Goal: Transaction & Acquisition: Purchase product/service

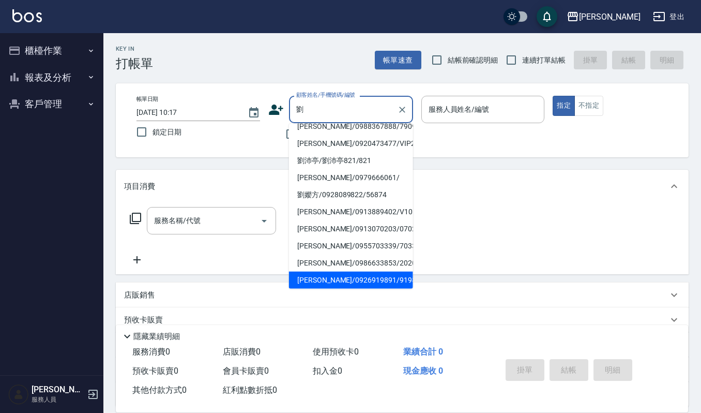
scroll to position [61, 0]
type input "[PERSON_NAME]/0935224838/VIP2275"
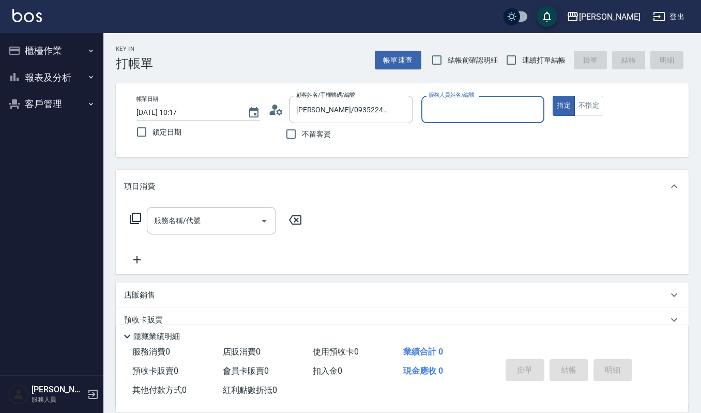
type input "Ruby-17"
click at [553, 96] on button "指定" at bounding box center [564, 106] width 22 height 20
type button "true"
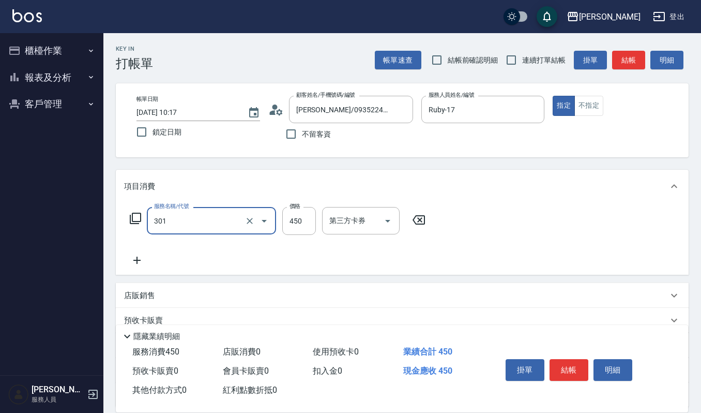
type input "創意剪髮(301)"
type input "405"
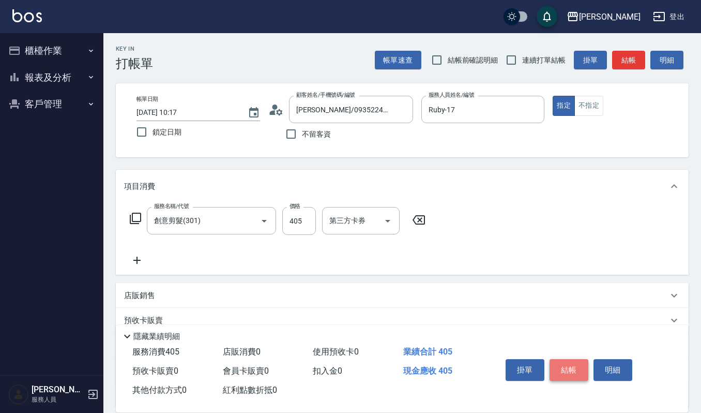
click at [575, 369] on button "結帳" at bounding box center [569, 370] width 39 height 22
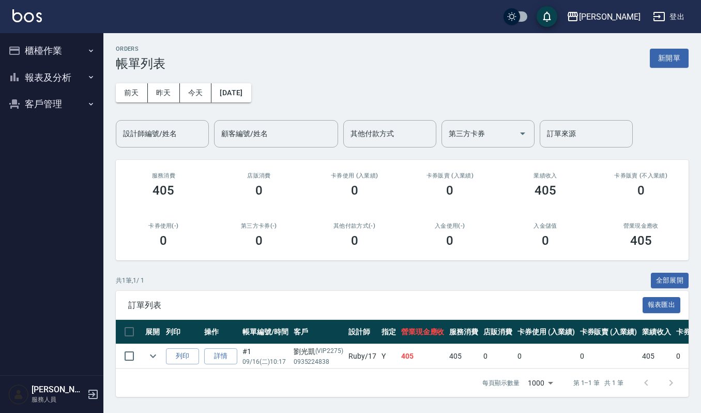
click at [47, 109] on button "客戶管理" at bounding box center [51, 103] width 95 height 27
click at [52, 135] on link "客戶列表" at bounding box center [51, 134] width 95 height 24
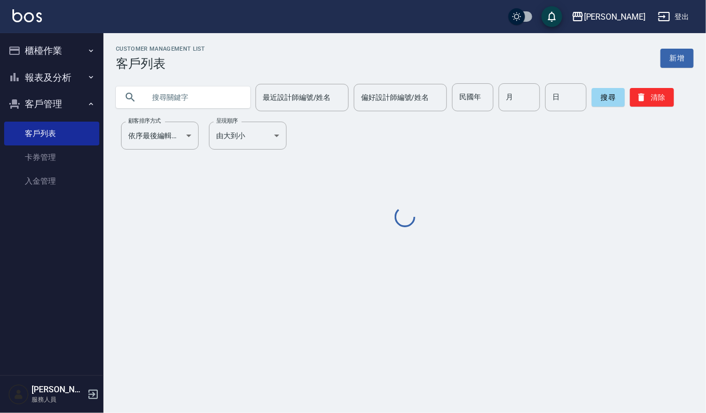
click at [224, 102] on input "text" at bounding box center [193, 97] width 97 height 28
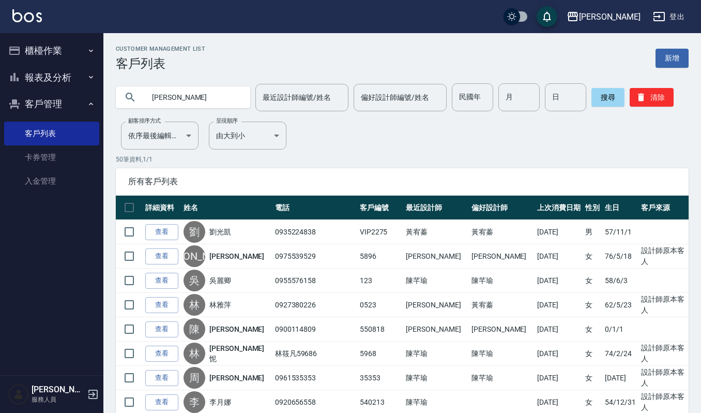
type input "[PERSON_NAME]"
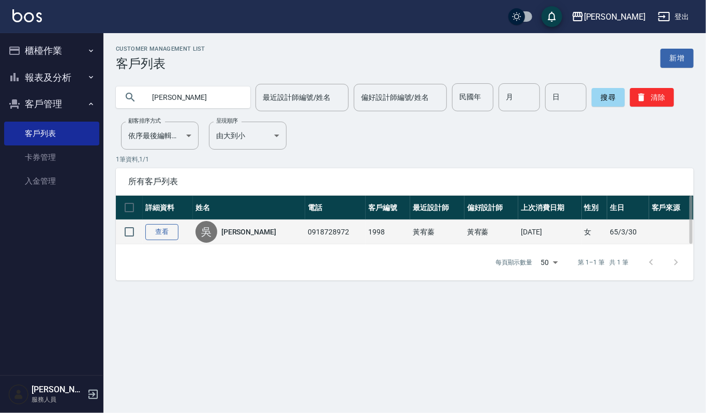
click at [164, 228] on link "查看" at bounding box center [161, 232] width 33 height 16
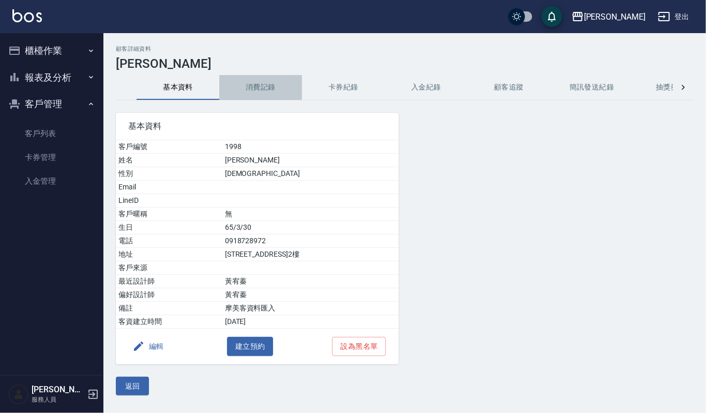
click at [259, 90] on button "消費記錄" at bounding box center [260, 87] width 83 height 25
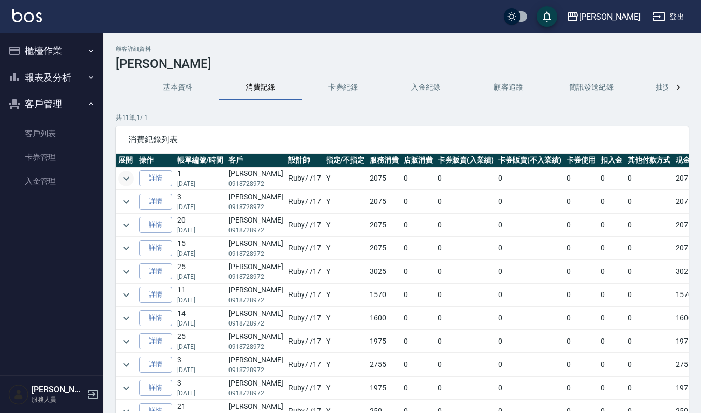
click at [124, 175] on icon "expand row" at bounding box center [126, 178] width 12 height 12
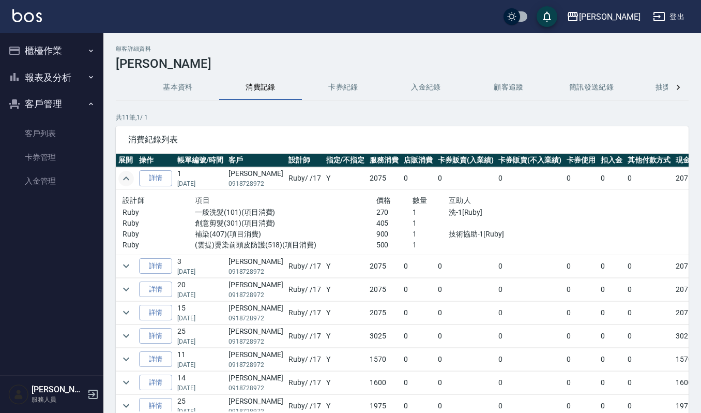
click at [55, 50] on button "櫃檯作業" at bounding box center [51, 50] width 95 height 27
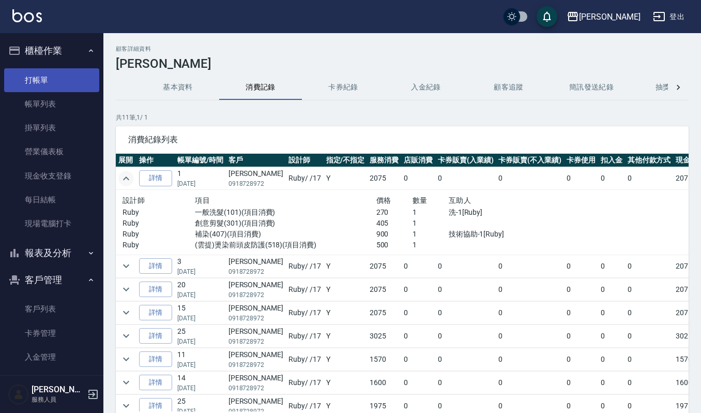
click at [52, 81] on link "打帳單" at bounding box center [51, 80] width 95 height 24
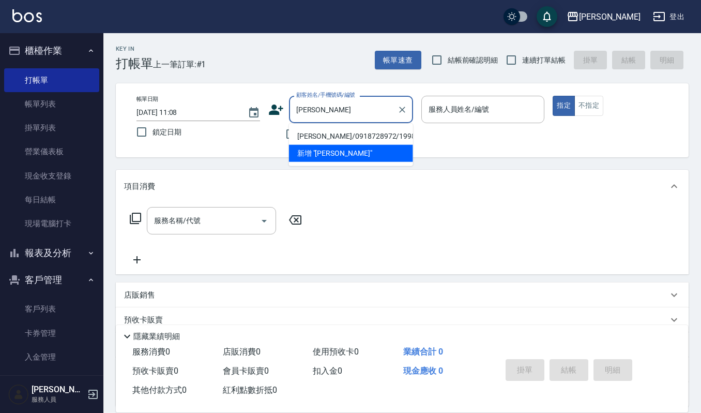
type input "[PERSON_NAME]/0918728972/1998"
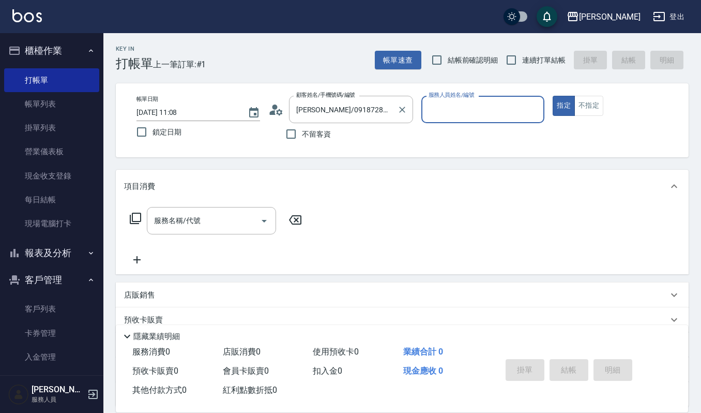
type input "Ruby-17"
click at [553, 96] on button "指定" at bounding box center [564, 106] width 22 height 20
type button "true"
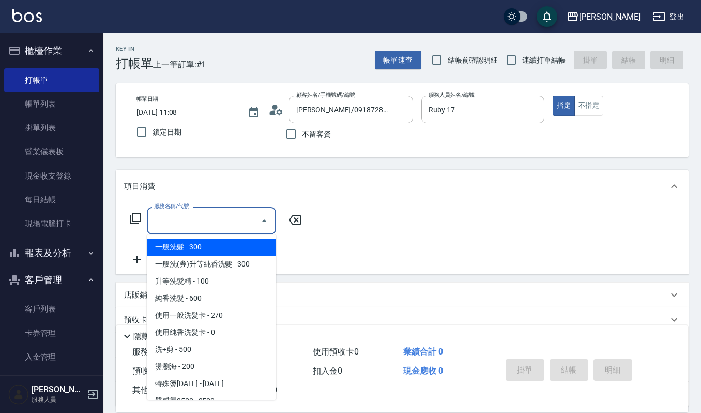
click at [220, 215] on input "服務名稱/代號" at bounding box center [203, 220] width 104 height 18
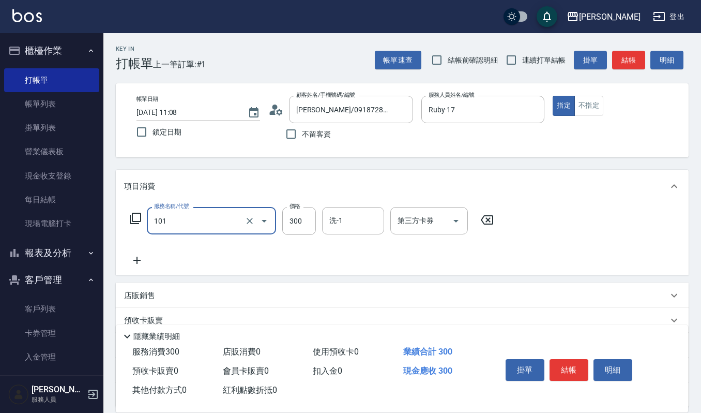
type input "一般洗髮(101)"
type input "270"
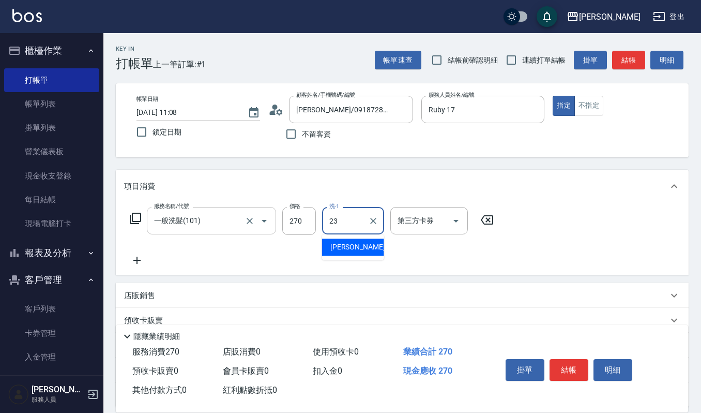
type input "[PERSON_NAME]-23"
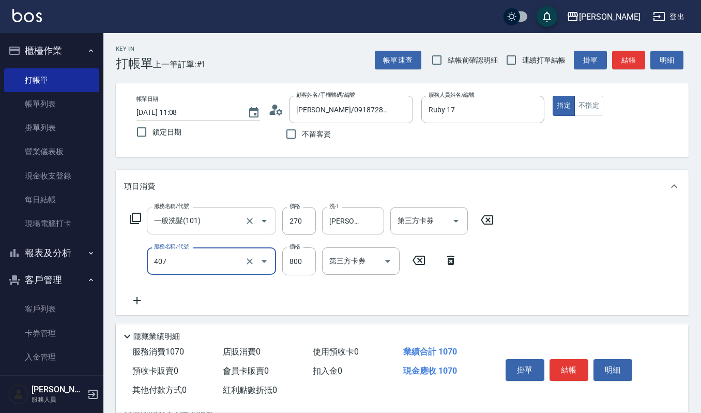
type input "補染(407)"
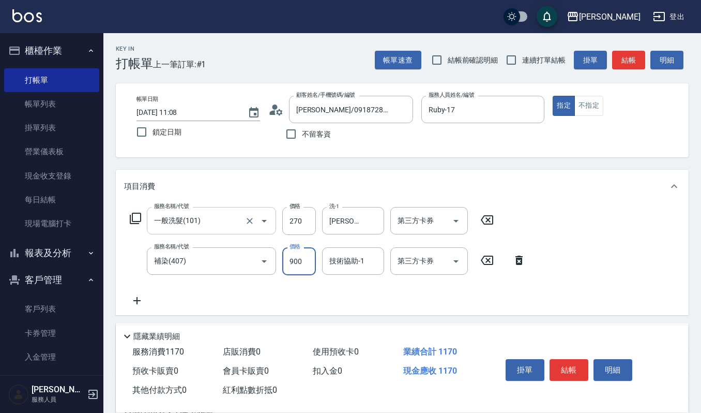
type input "900"
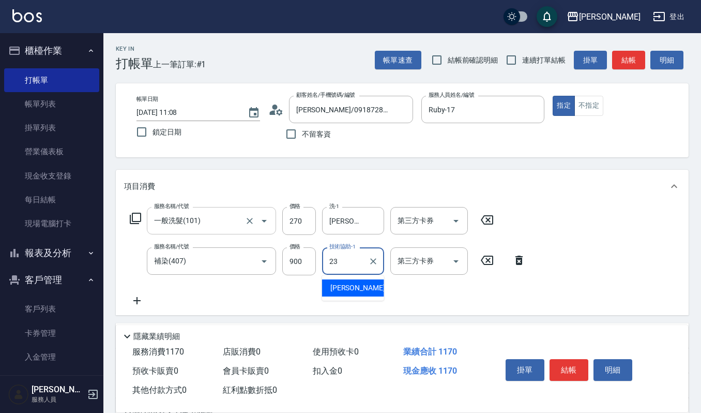
type input "[PERSON_NAME]-23"
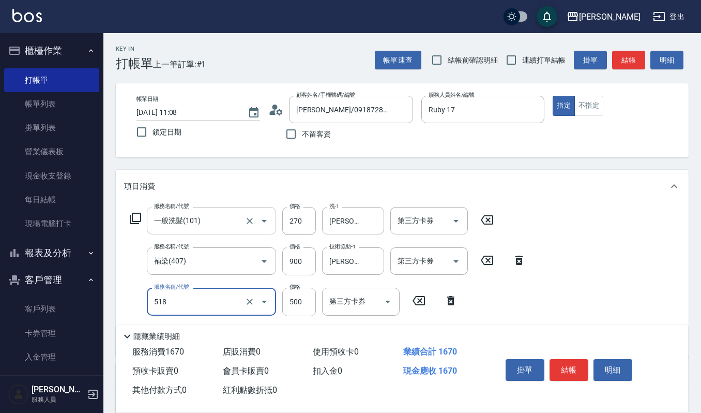
type input "(雲提)燙染前頭皮防護(518)"
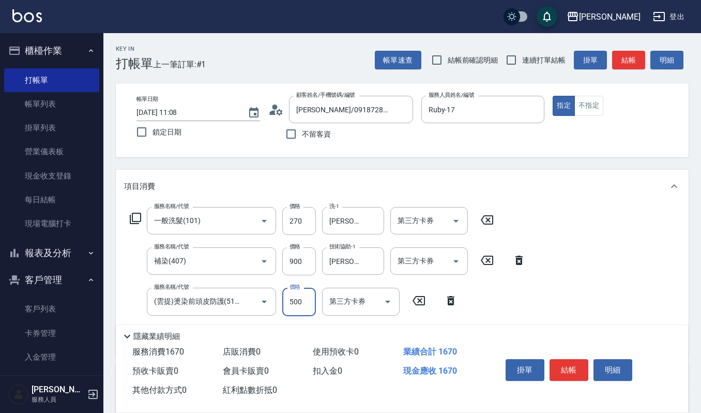
click at [573, 369] on button "結帳" at bounding box center [569, 370] width 39 height 22
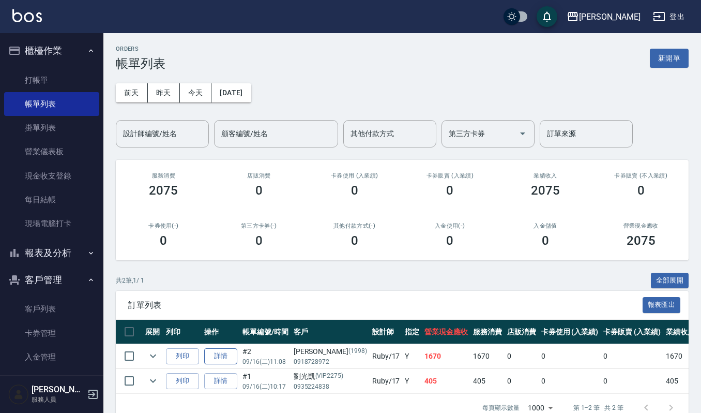
click at [209, 354] on link "詳情" at bounding box center [220, 356] width 33 height 16
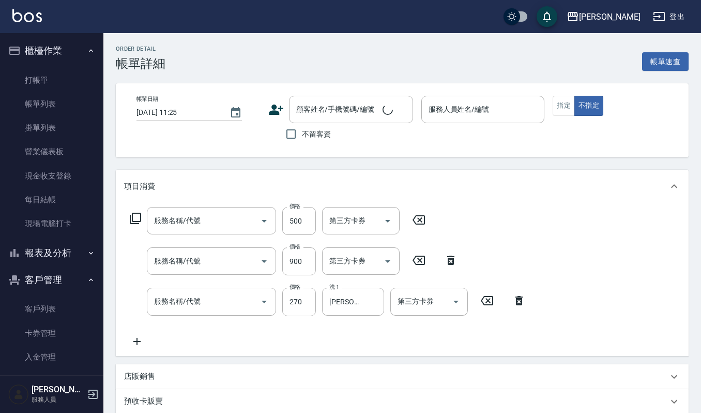
type input "[DATE] 11:08"
type input "Ruby-17"
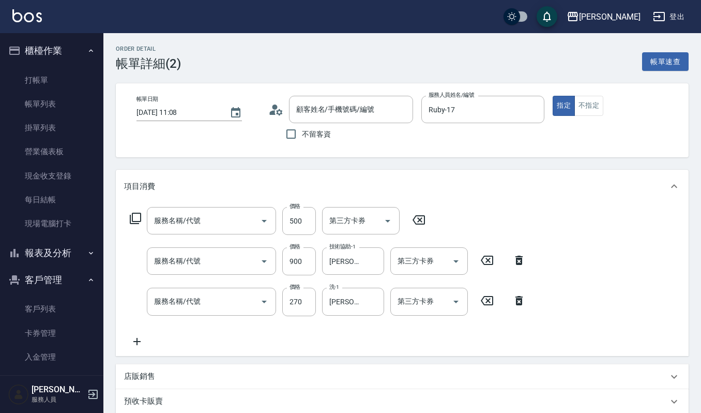
type input "(雲提)燙染前頭皮防護(518)"
type input "補染(407)"
type input "一般洗髮(101)"
type input "[PERSON_NAME]/0918728972/1998"
click at [133, 341] on icon at bounding box center [137, 341] width 26 height 12
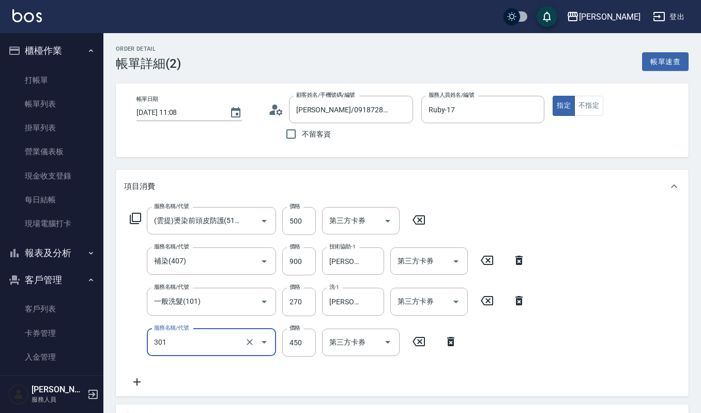
type input "創意剪髮(301)"
type input "405"
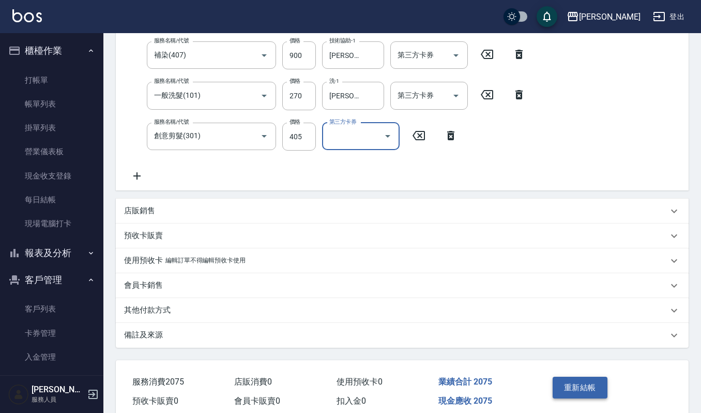
scroll to position [207, 0]
click at [575, 389] on button "重新結帳" at bounding box center [580, 386] width 55 height 22
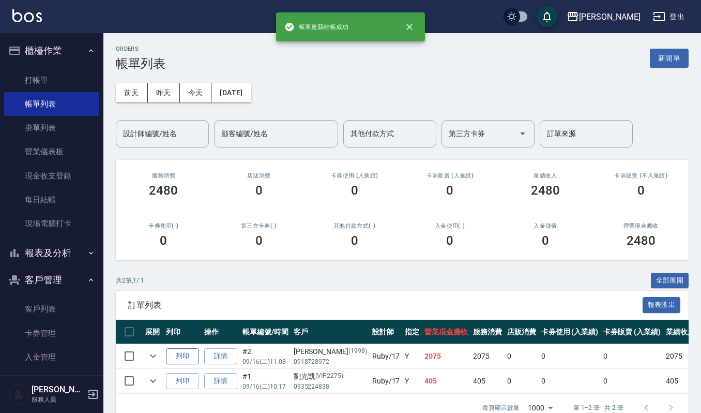
click at [195, 359] on button "列印" at bounding box center [182, 356] width 33 height 16
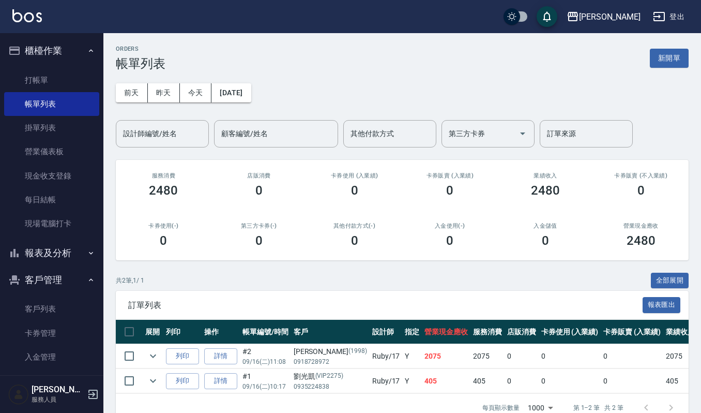
click at [59, 311] on link "客戶列表" at bounding box center [51, 309] width 95 height 24
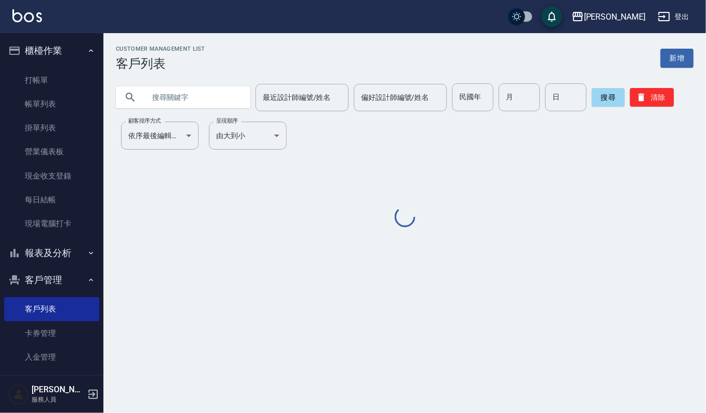
click at [212, 101] on input "text" at bounding box center [193, 97] width 97 height 28
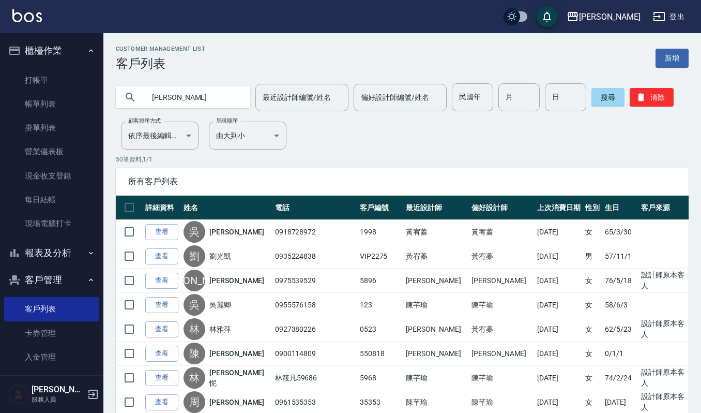
type input "[PERSON_NAME]"
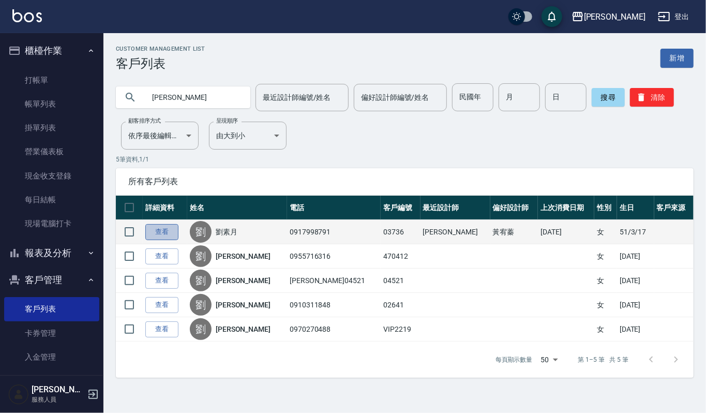
click at [171, 234] on link "查看" at bounding box center [161, 232] width 33 height 16
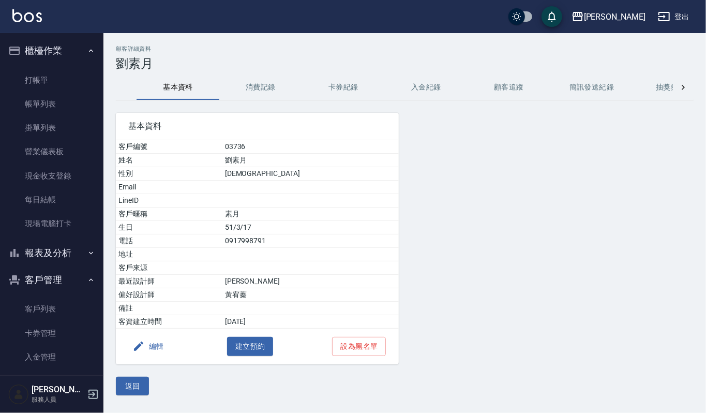
click at [261, 87] on button "消費記錄" at bounding box center [260, 87] width 83 height 25
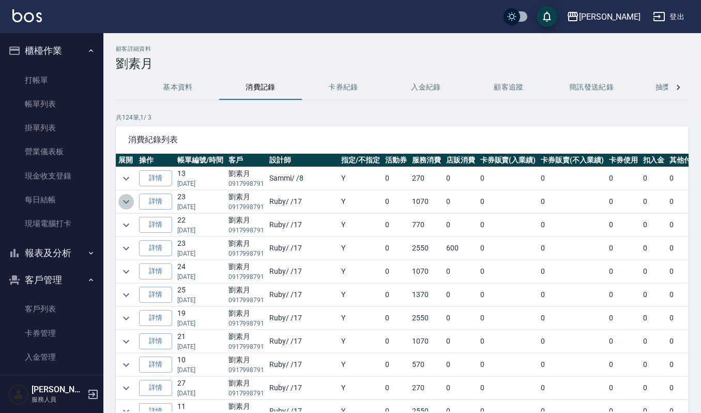
click at [125, 206] on icon "expand row" at bounding box center [126, 201] width 12 height 12
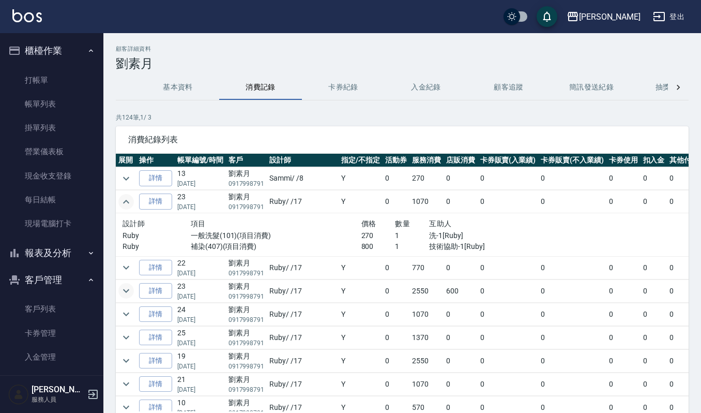
click at [123, 290] on icon "expand row" at bounding box center [126, 290] width 12 height 12
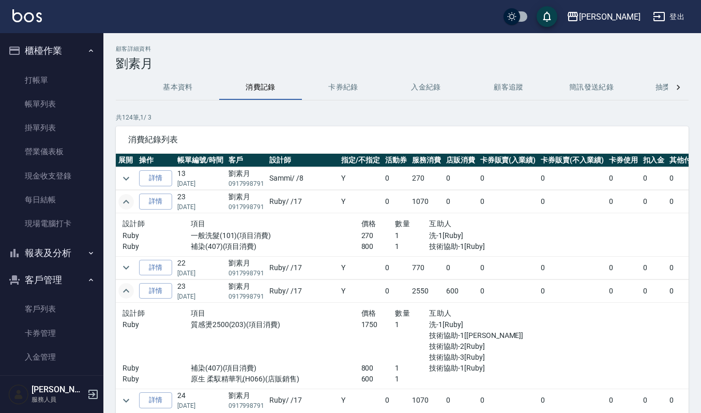
click at [129, 291] on icon "expand row" at bounding box center [126, 290] width 12 height 12
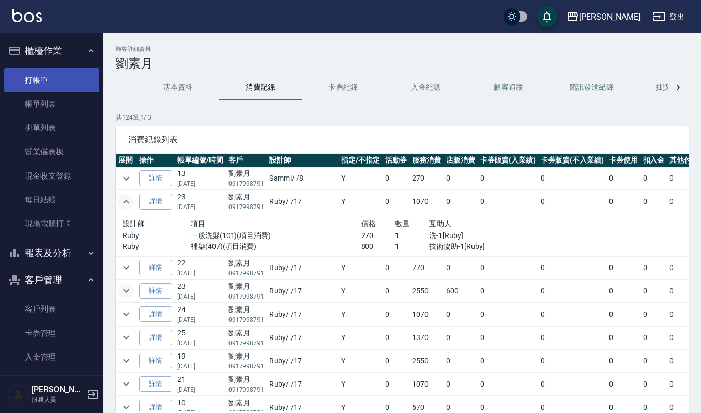
click at [45, 84] on link "打帳單" at bounding box center [51, 80] width 95 height 24
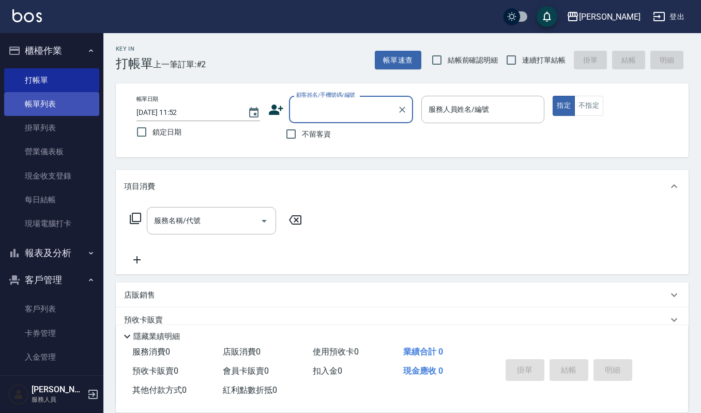
click at [44, 110] on link "帳單列表" at bounding box center [51, 104] width 95 height 24
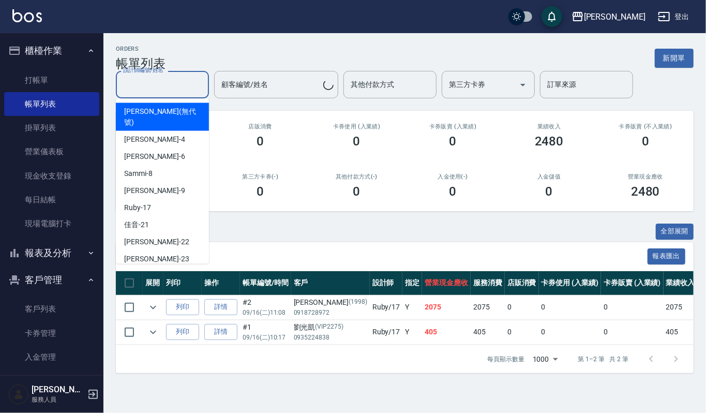
click at [157, 85] on input "設計師編號/姓名" at bounding box center [162, 84] width 84 height 18
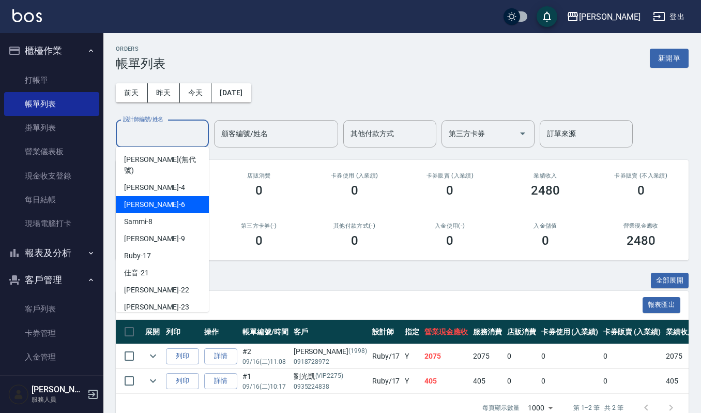
click at [161, 196] on div "Joalin -6" at bounding box center [162, 204] width 93 height 17
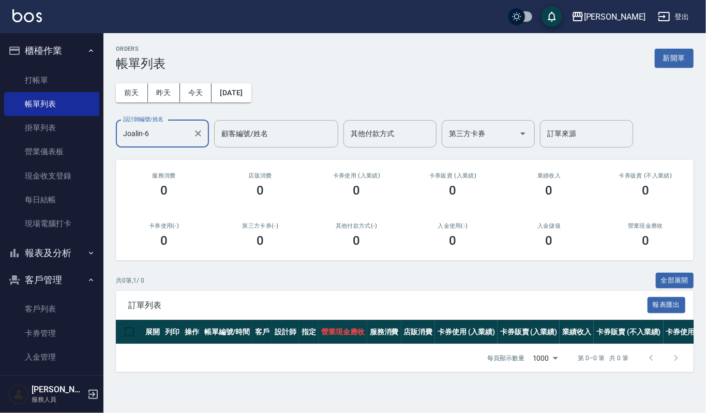
click at [158, 133] on input "Joalin-6" at bounding box center [154, 134] width 68 height 18
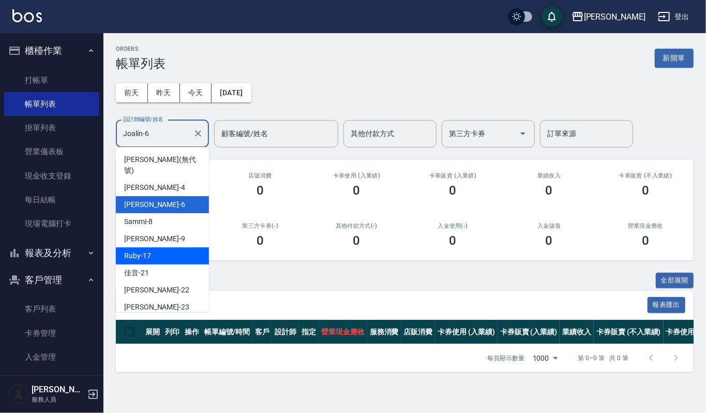
click at [174, 247] on div "Ruby -17" at bounding box center [162, 255] width 93 height 17
type input "Ruby-17"
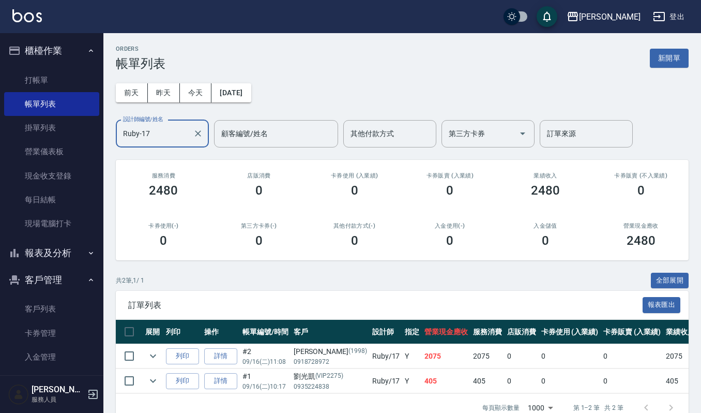
scroll to position [32, 0]
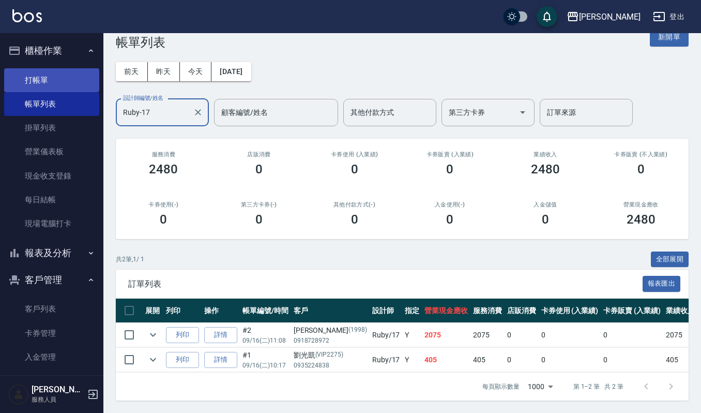
click at [33, 82] on link "打帳單" at bounding box center [51, 80] width 95 height 24
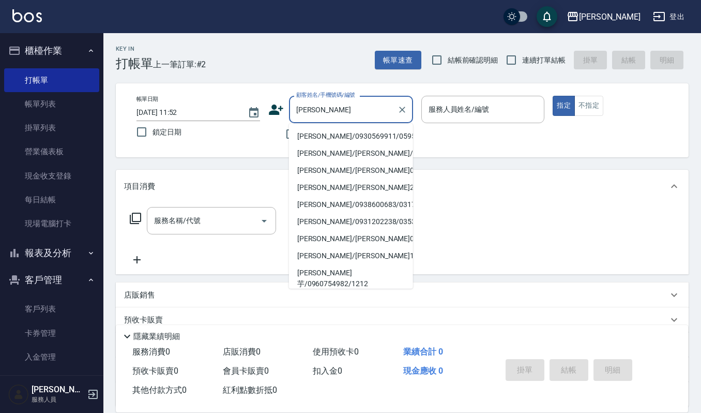
type input "[PERSON_NAME]/0930569911/05951"
type input "Ruby-17"
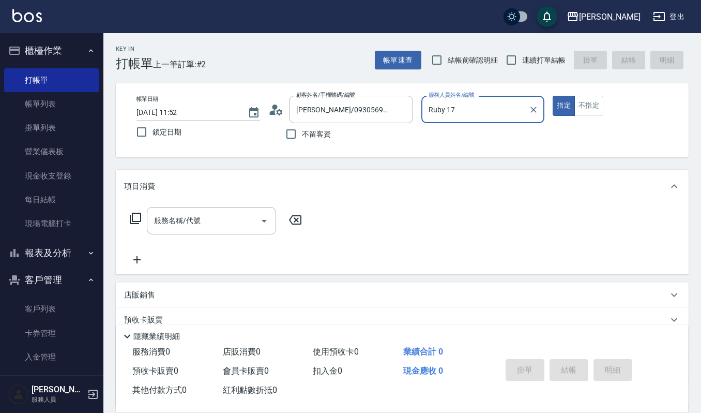
click at [553, 96] on button "指定" at bounding box center [564, 106] width 22 height 20
type button "true"
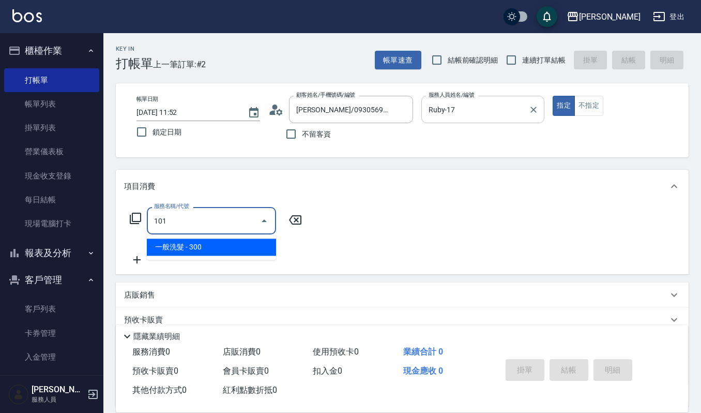
type input "101"
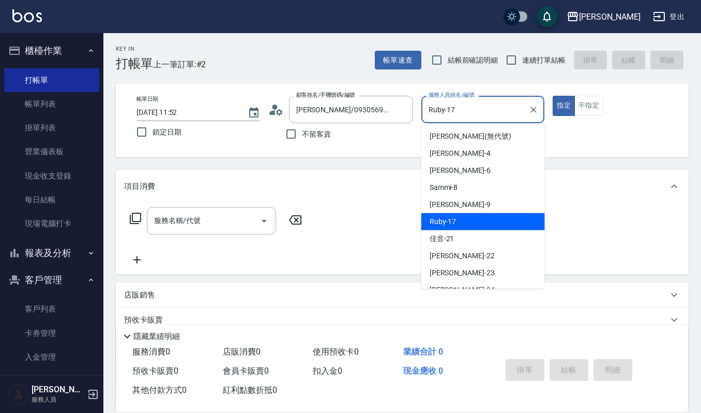
click at [497, 114] on input "Ruby-17" at bounding box center [475, 109] width 99 height 18
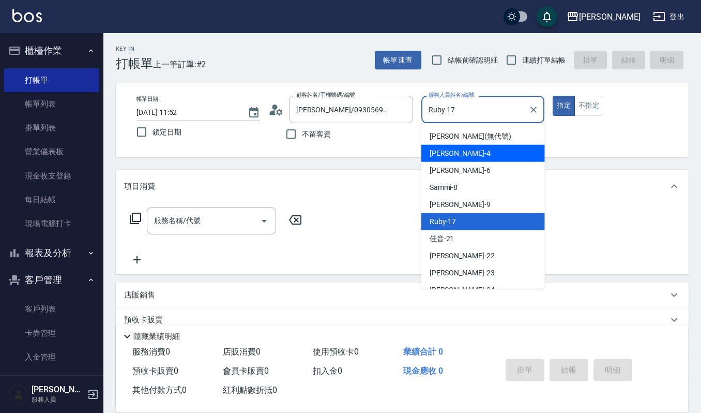
click at [469, 156] on div "吉兒 -4" at bounding box center [483, 153] width 124 height 17
type input "吉兒-4"
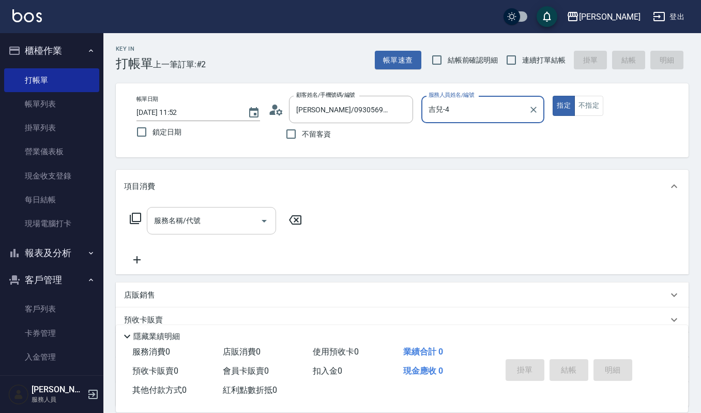
click at [188, 210] on div "服務名稱/代號" at bounding box center [211, 220] width 129 height 27
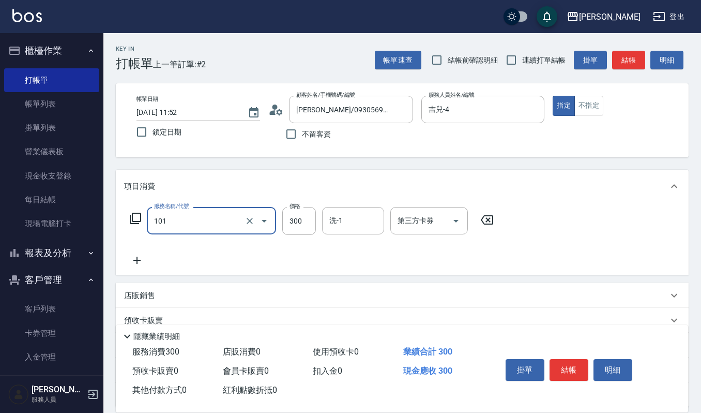
type input "一般洗髮(101)"
type input "270"
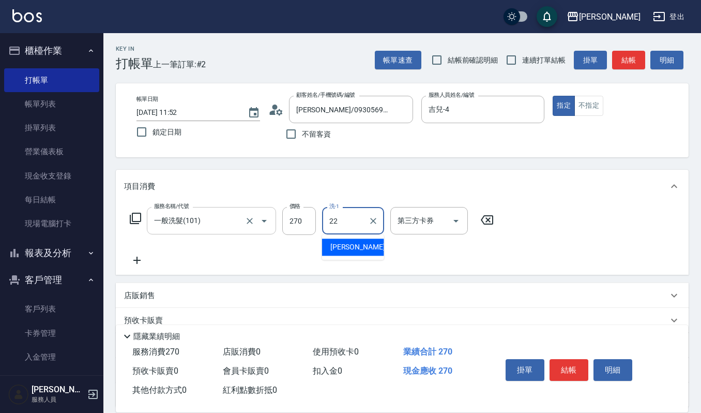
type input "宜芳-22"
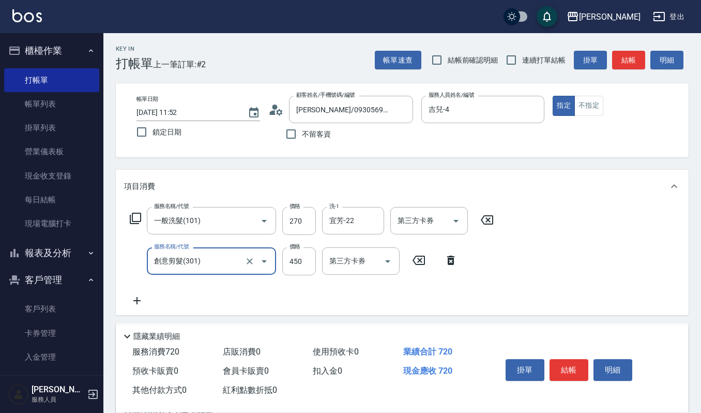
click at [226, 264] on input "創意剪髮(301)" at bounding box center [196, 261] width 91 height 18
type input "經典剪髮-Gill(302)"
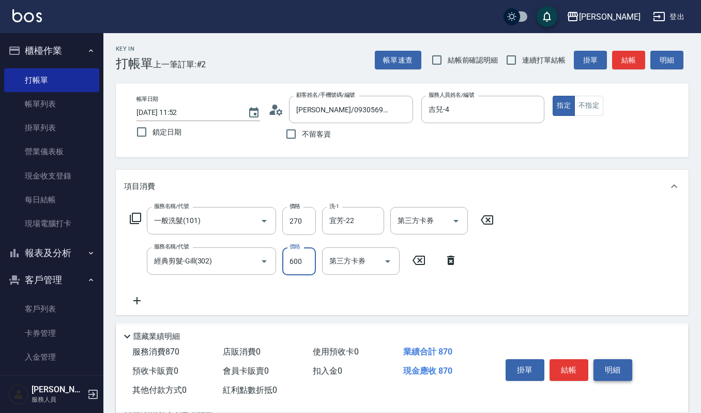
type input "600"
click at [617, 364] on button "明細" at bounding box center [613, 370] width 39 height 22
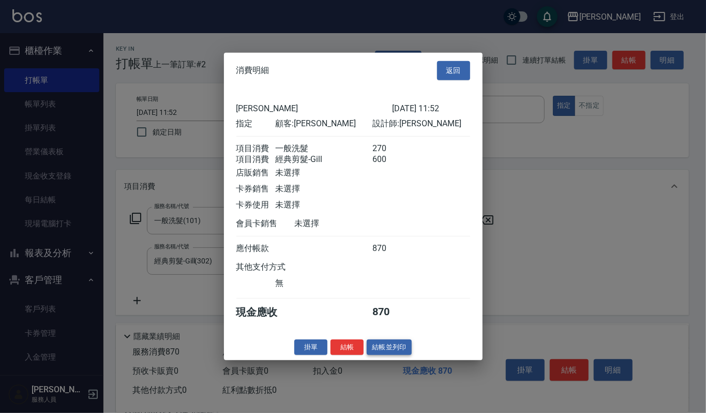
click at [386, 347] on button "結帳並列印" at bounding box center [389, 347] width 45 height 16
